Goal: Check status

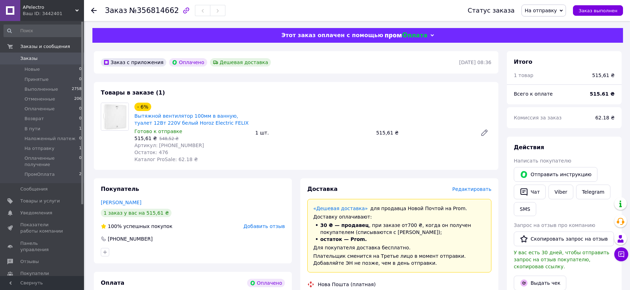
click at [563, 10] on icon at bounding box center [560, 10] width 3 height 3
click at [548, 76] on li "В пути" at bounding box center [554, 77] width 64 height 10
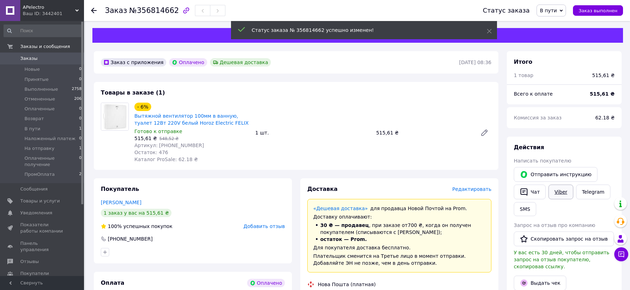
click at [557, 194] on link "Viber" at bounding box center [560, 191] width 24 height 15
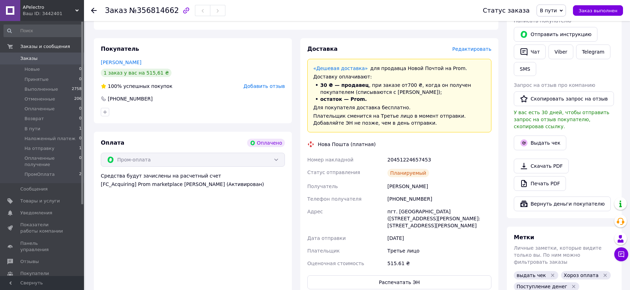
scroll to position [108, 0]
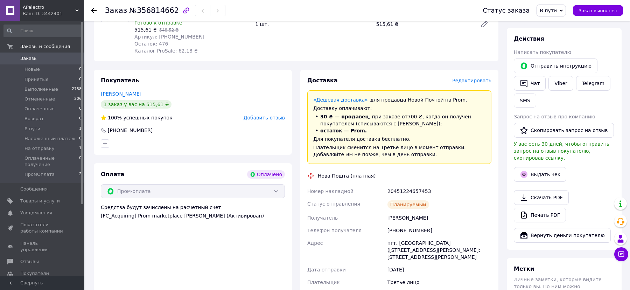
click at [400, 190] on div "20451224657453" at bounding box center [439, 191] width 107 height 13
copy div "20451224657453"
